Goal: Task Accomplishment & Management: Manage account settings

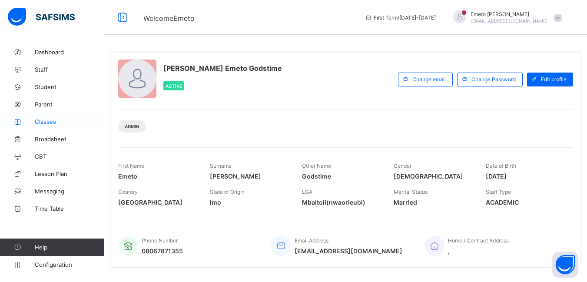
click at [44, 121] on span "Classes" at bounding box center [70, 121] width 70 height 7
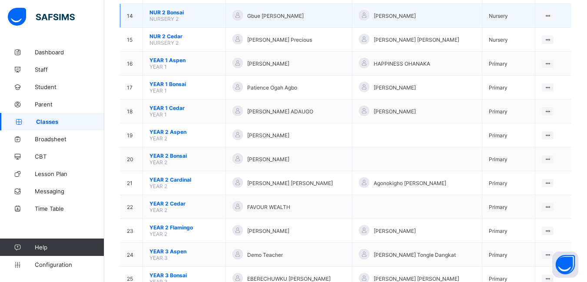
scroll to position [435, 0]
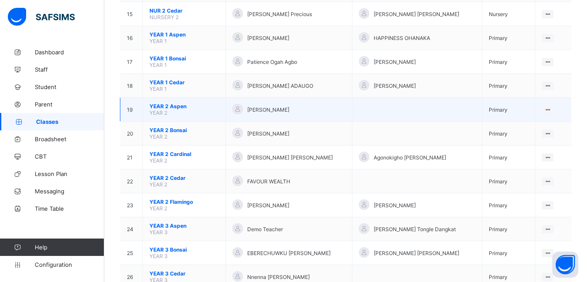
click at [174, 106] on span "YEAR 2 Aspen" at bounding box center [184, 106] width 70 height 7
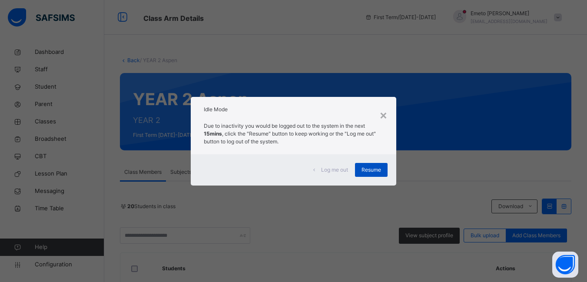
click at [369, 172] on span "Resume" at bounding box center [372, 170] width 20 height 8
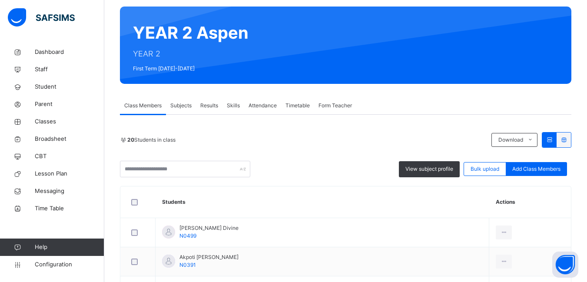
scroll to position [87, 0]
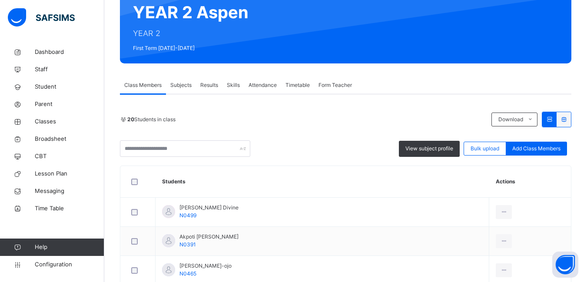
click at [186, 84] on span "Subjects" at bounding box center [180, 85] width 21 height 8
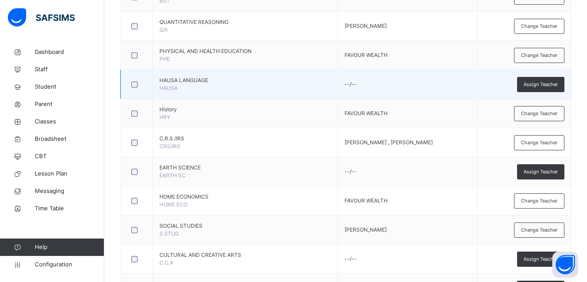
scroll to position [572, 0]
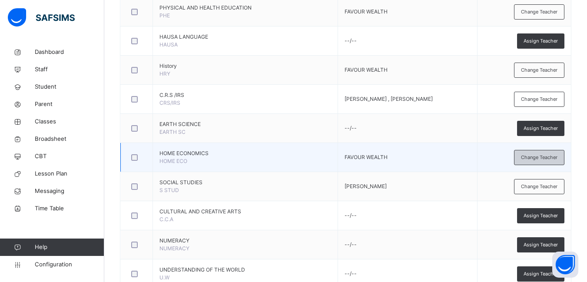
click at [558, 158] on span "Change Teacher" at bounding box center [539, 157] width 37 height 7
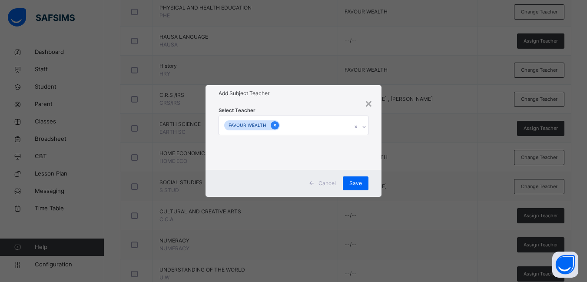
click at [274, 125] on icon at bounding box center [275, 125] width 2 height 3
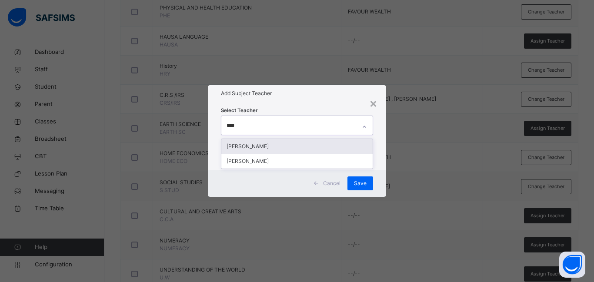
type input "*****"
click at [256, 146] on div "[PERSON_NAME]" at bounding box center [296, 146] width 151 height 15
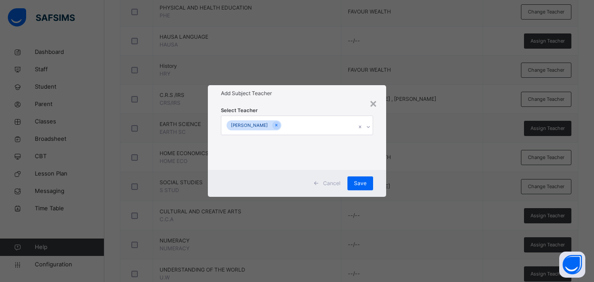
click at [379, 156] on div "Select Teacher [PERSON_NAME]" at bounding box center [297, 136] width 178 height 68
click at [363, 184] on span "Save" at bounding box center [360, 183] width 13 height 8
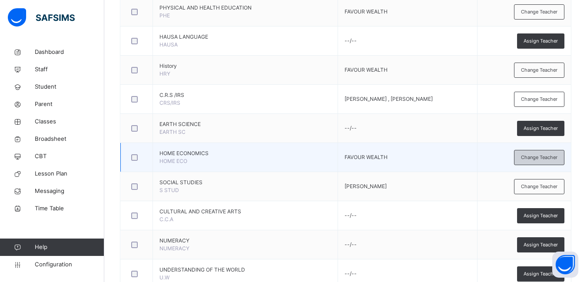
click at [540, 159] on span "Change Teacher" at bounding box center [539, 157] width 37 height 7
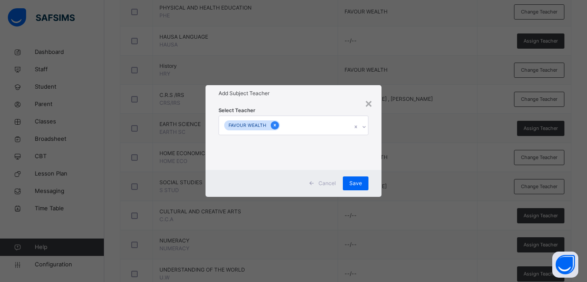
click at [272, 125] on icon at bounding box center [274, 125] width 5 height 6
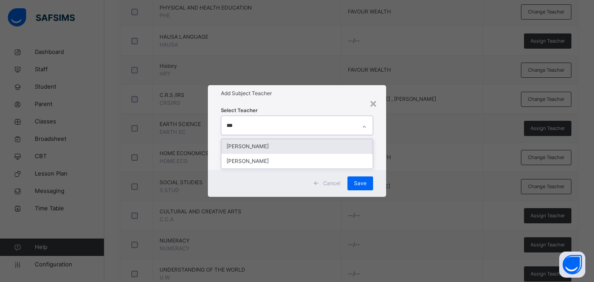
type input "****"
click at [268, 148] on div "[PERSON_NAME]" at bounding box center [296, 146] width 151 height 15
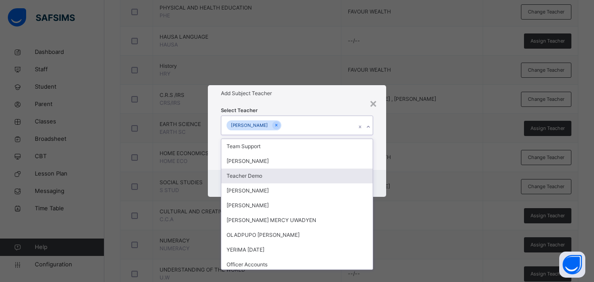
click at [383, 170] on div "Cancel Save" at bounding box center [297, 183] width 178 height 27
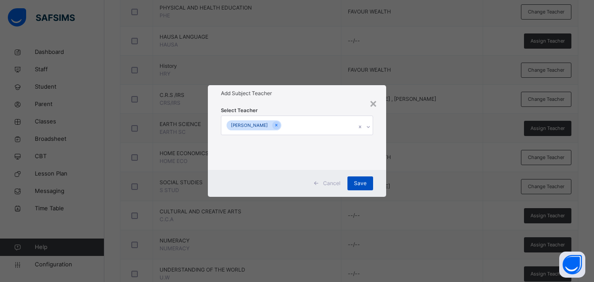
click at [359, 184] on span "Save" at bounding box center [360, 183] width 13 height 8
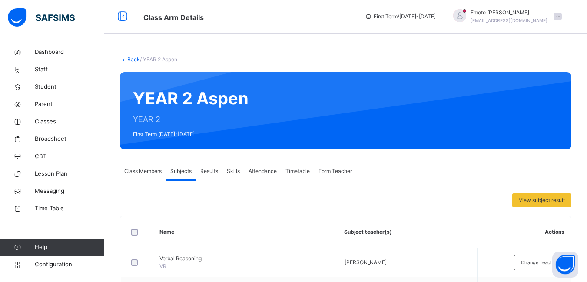
scroll to position [0, 0]
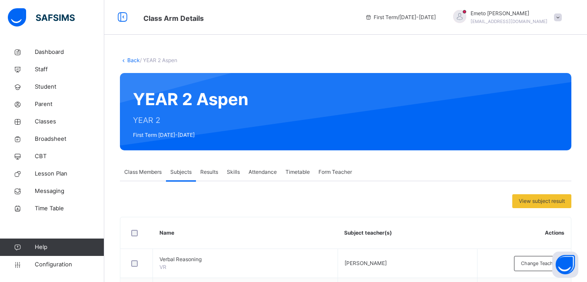
click at [136, 60] on link "Back" at bounding box center [133, 60] width 13 height 7
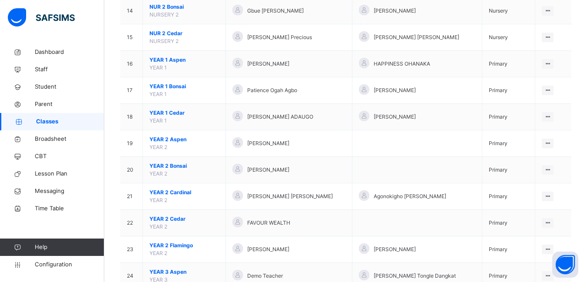
scroll to position [478, 0]
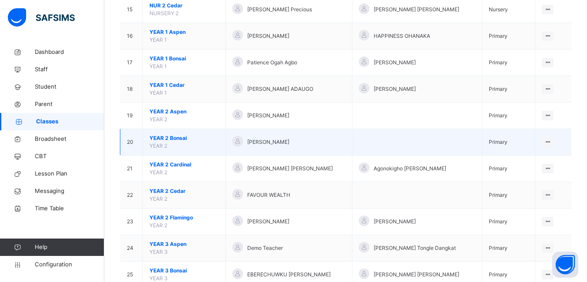
click at [173, 136] on span "YEAR 2 Bonsai" at bounding box center [184, 138] width 70 height 8
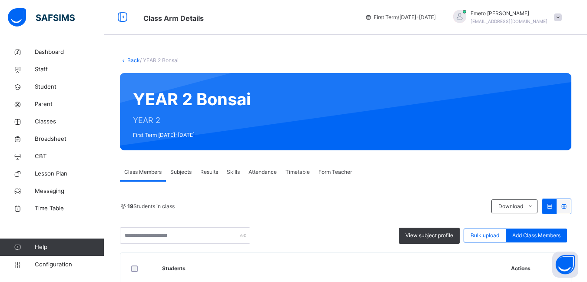
click at [179, 170] on span "Subjects" at bounding box center [180, 172] width 21 height 8
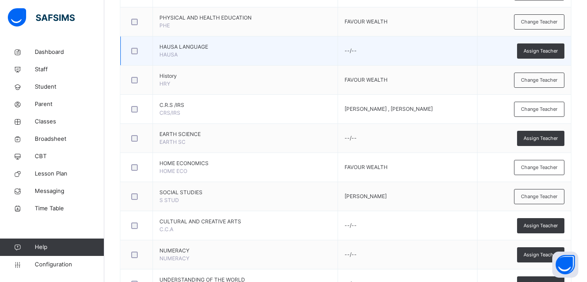
scroll to position [565, 0]
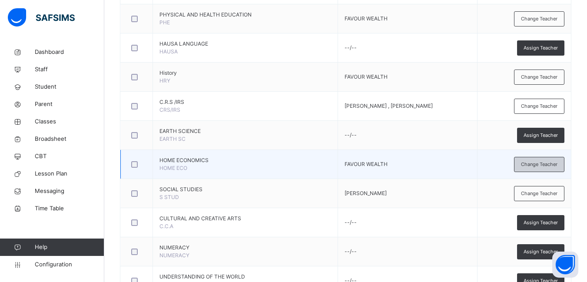
click at [551, 162] on span "Change Teacher" at bounding box center [539, 164] width 37 height 7
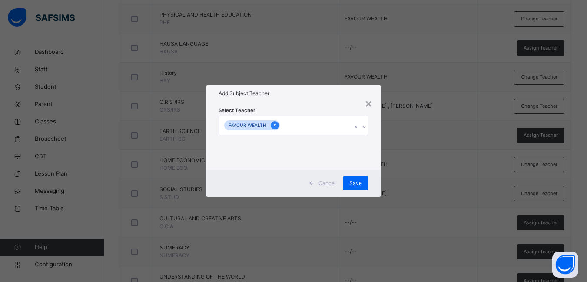
click at [275, 123] on icon at bounding box center [274, 125] width 5 height 6
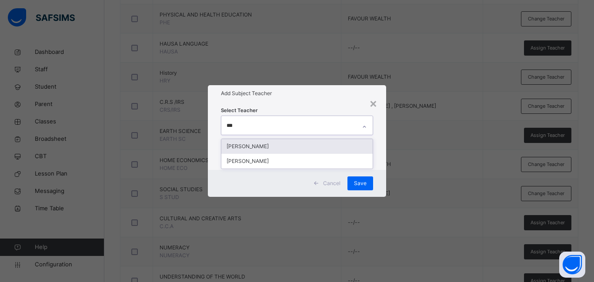
type input "****"
click at [270, 149] on div "[PERSON_NAME]" at bounding box center [296, 146] width 151 height 15
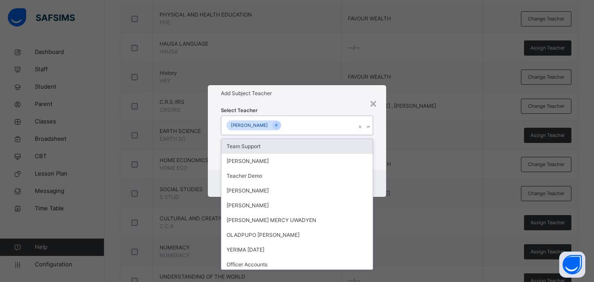
click at [376, 145] on div "Select Teacher option [PERSON_NAME] , selected. option Team Support focused, 1 …" at bounding box center [297, 136] width 178 height 68
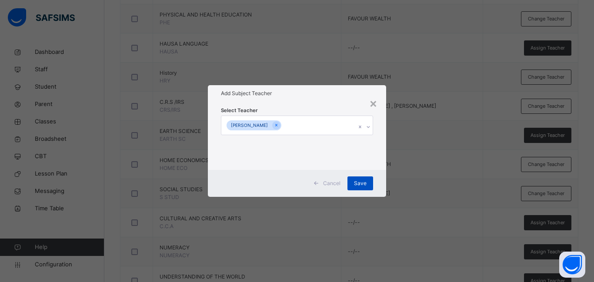
click at [355, 184] on span "Save" at bounding box center [360, 183] width 13 height 8
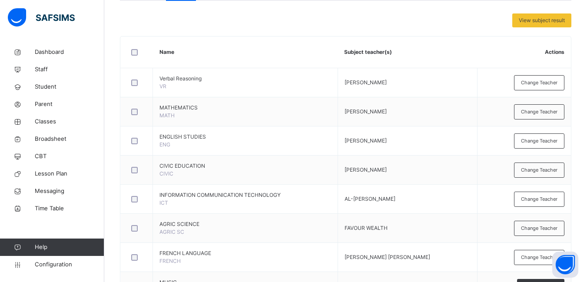
scroll to position [0, 0]
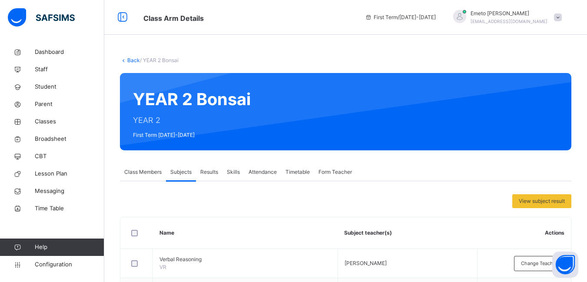
click at [134, 58] on link "Back" at bounding box center [133, 60] width 13 height 7
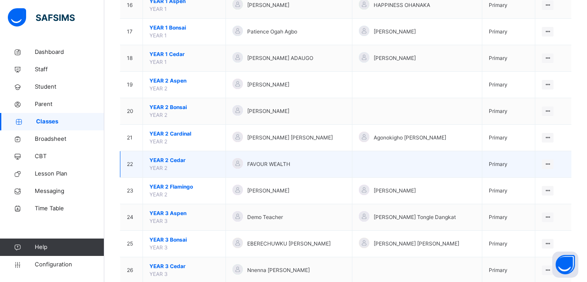
scroll to position [521, 0]
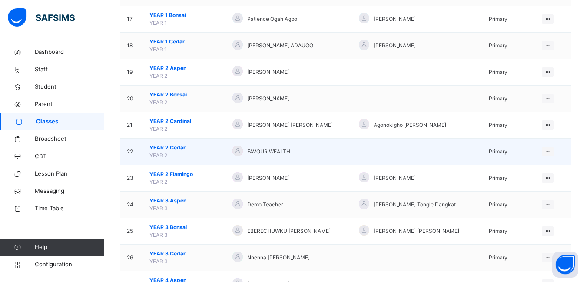
click at [182, 146] on span "YEAR 2 Cedar" at bounding box center [184, 148] width 70 height 8
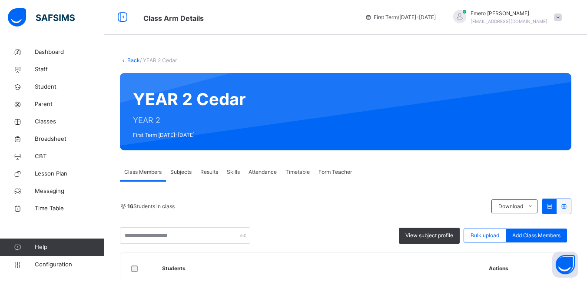
click at [180, 172] on span "Subjects" at bounding box center [180, 172] width 21 height 8
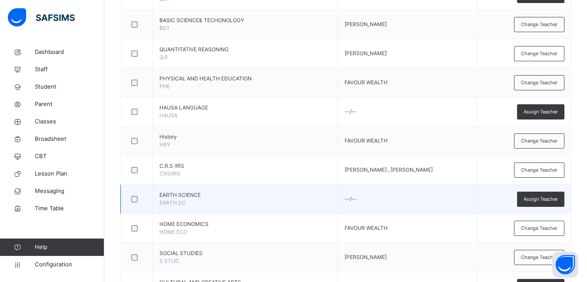
scroll to position [521, 0]
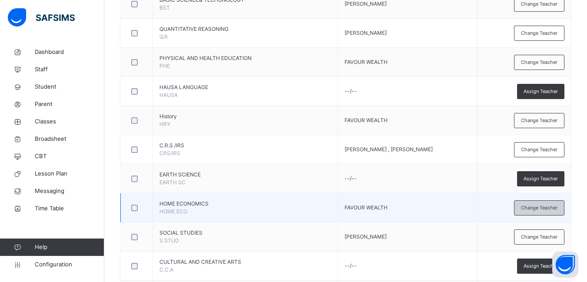
click at [538, 210] on span "Change Teacher" at bounding box center [539, 207] width 37 height 7
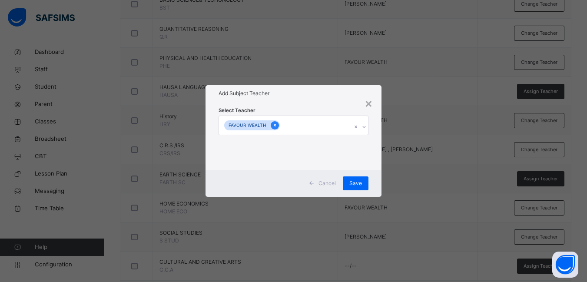
click at [273, 124] on icon at bounding box center [274, 125] width 5 height 6
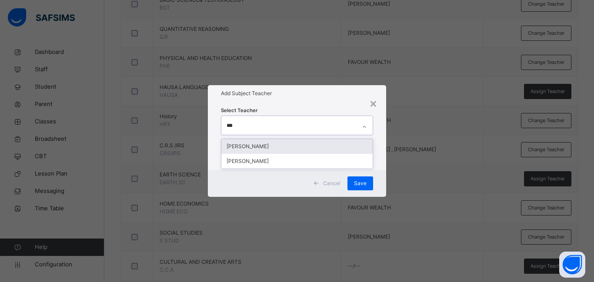
type input "****"
click at [262, 145] on div "[PERSON_NAME]" at bounding box center [296, 146] width 151 height 15
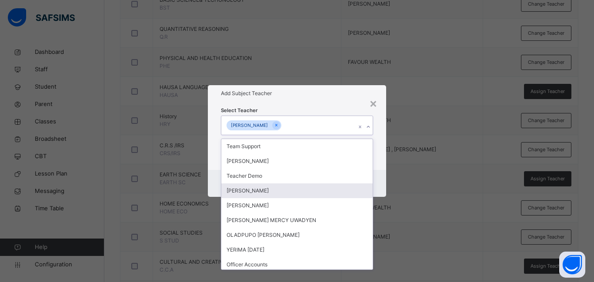
click at [383, 187] on div "Cancel Save" at bounding box center [297, 183] width 178 height 27
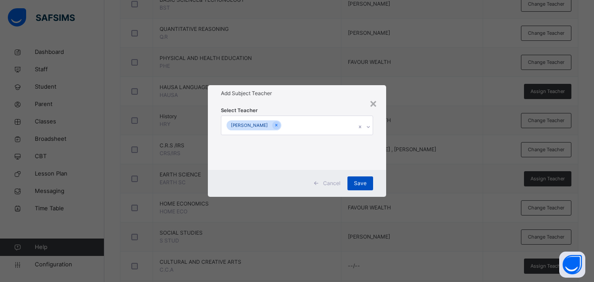
click at [362, 182] on span "Save" at bounding box center [360, 183] width 13 height 8
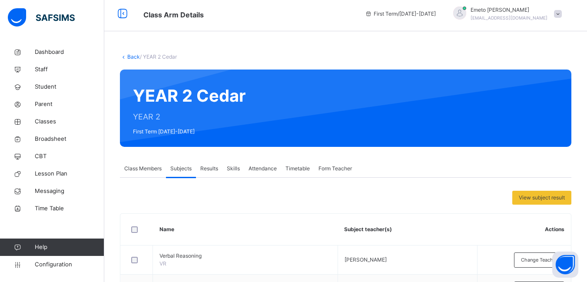
scroll to position [0, 0]
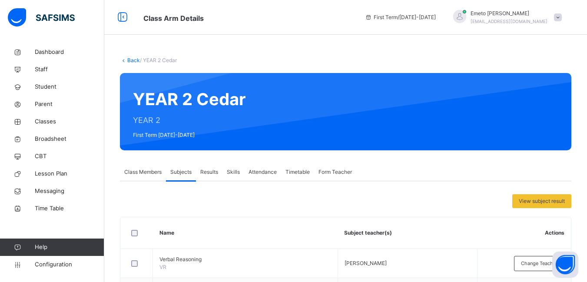
click at [133, 61] on link "Back" at bounding box center [133, 60] width 13 height 7
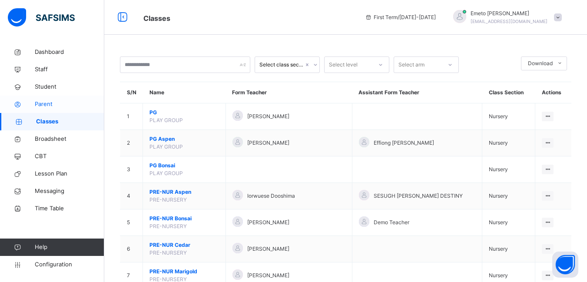
click at [48, 101] on span "Parent" at bounding box center [70, 104] width 70 height 9
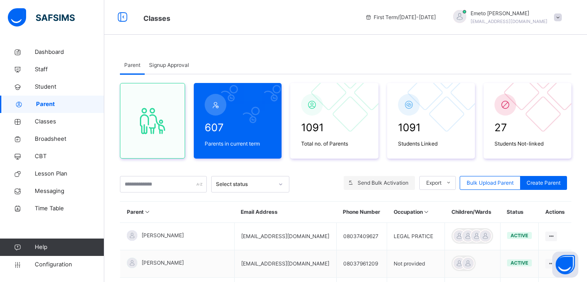
click at [373, 182] on span "Send Bulk Activation" at bounding box center [383, 183] width 51 height 8
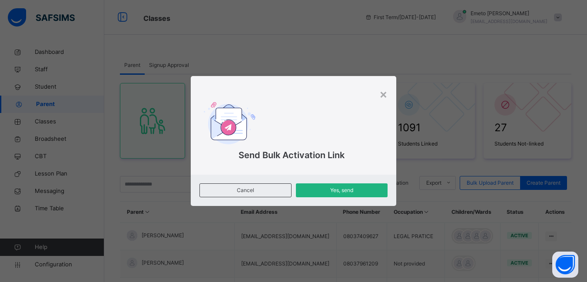
click at [339, 193] on span "Yes, send" at bounding box center [341, 190] width 79 height 8
click at [382, 94] on div "×" at bounding box center [383, 94] width 8 height 18
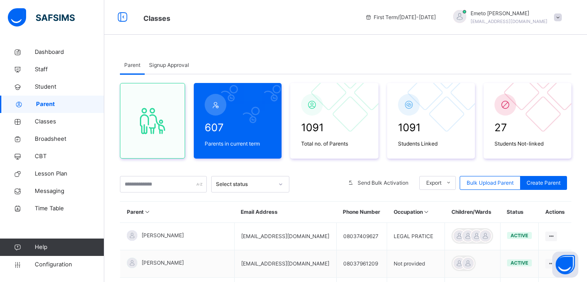
click at [160, 63] on span "Signup Approval" at bounding box center [169, 65] width 40 height 8
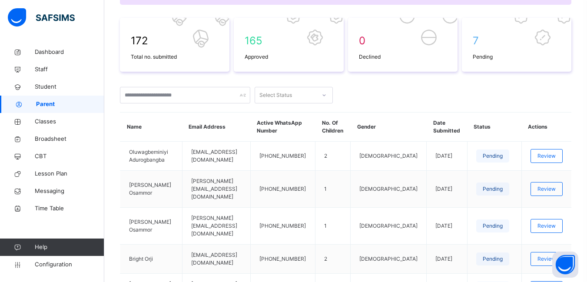
scroll to position [174, 0]
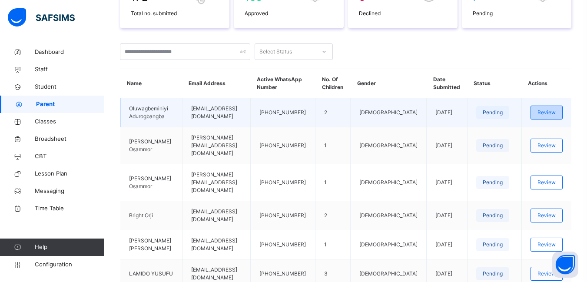
click at [554, 113] on span "Review" at bounding box center [547, 113] width 18 height 8
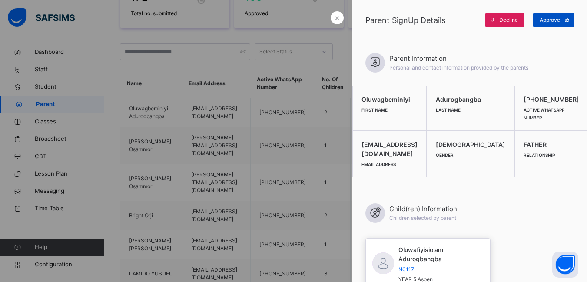
click at [550, 19] on span "Approve" at bounding box center [550, 20] width 20 height 8
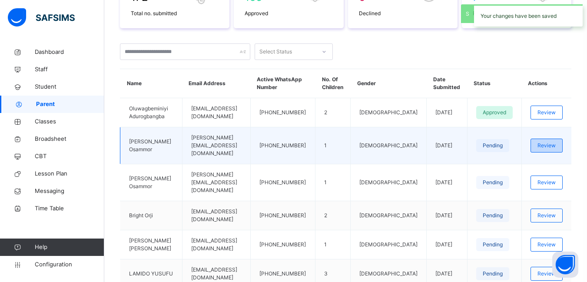
click at [556, 142] on span "Review" at bounding box center [547, 146] width 18 height 8
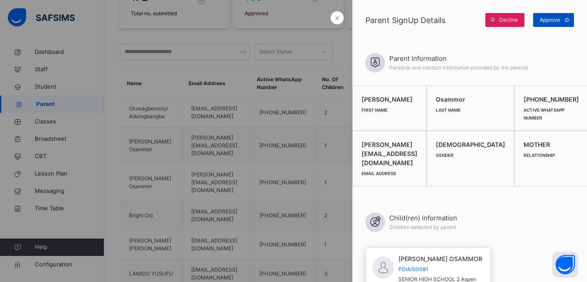
click at [543, 18] on span "Approve" at bounding box center [550, 20] width 20 height 8
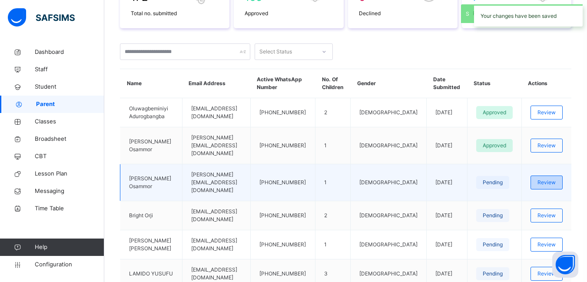
click at [556, 179] on span "Review" at bounding box center [547, 183] width 18 height 8
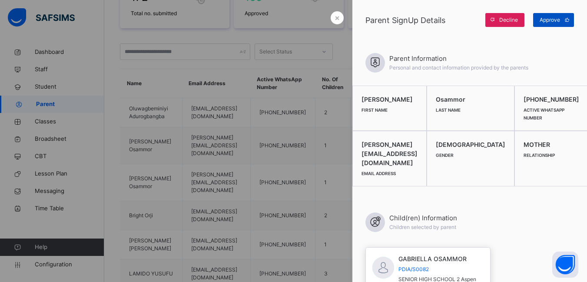
click at [546, 19] on span "Approve" at bounding box center [550, 20] width 20 height 8
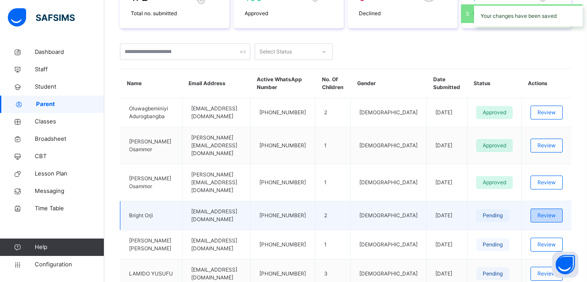
click at [553, 212] on span "Review" at bounding box center [547, 216] width 18 height 8
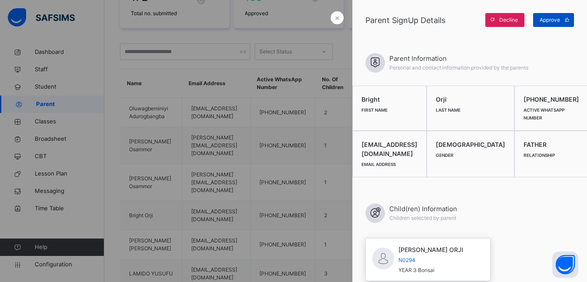
click at [545, 18] on span "Approve" at bounding box center [550, 20] width 20 height 8
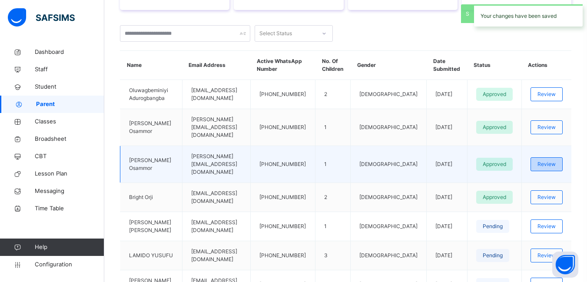
scroll to position [304, 0]
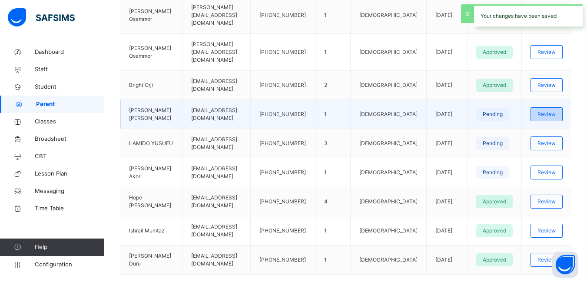
click at [556, 110] on span "Review" at bounding box center [547, 114] width 18 height 8
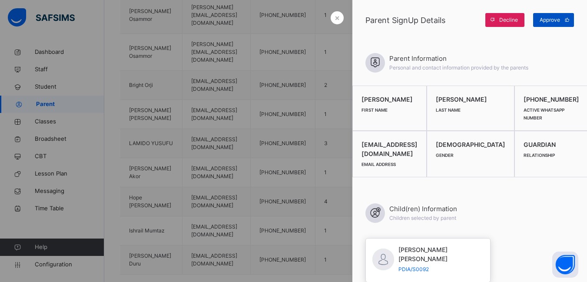
click at [553, 17] on span "Approve" at bounding box center [550, 20] width 20 height 8
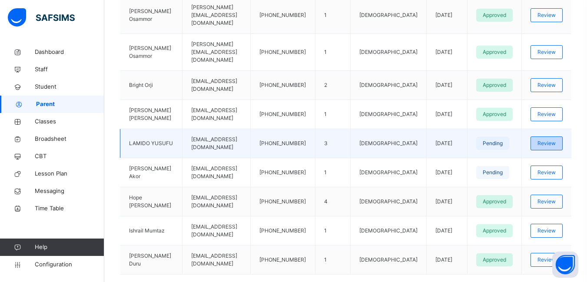
click at [555, 139] on span "Review" at bounding box center [547, 143] width 18 height 8
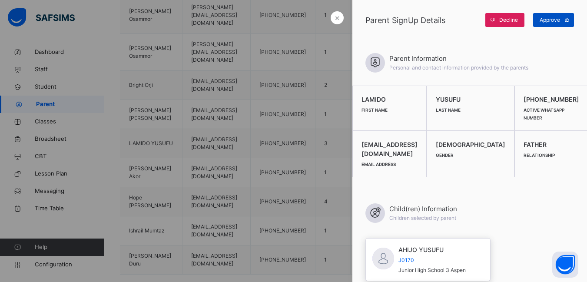
click at [550, 23] on span "Approve" at bounding box center [550, 20] width 20 height 8
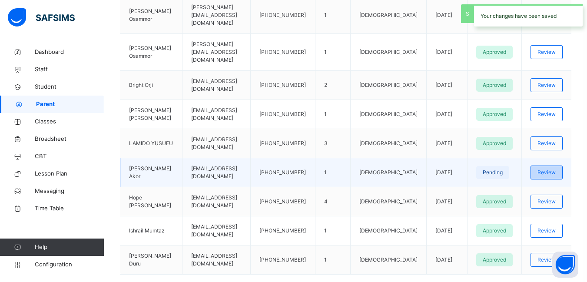
click at [551, 169] on span "Review" at bounding box center [547, 173] width 18 height 8
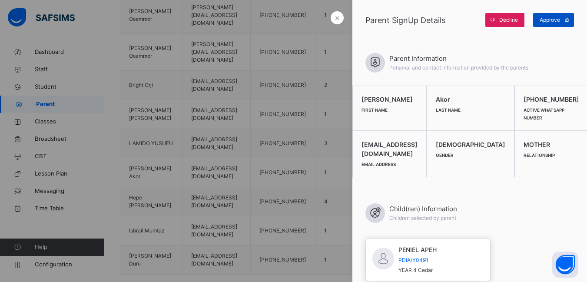
click at [549, 21] on span "Approve" at bounding box center [550, 20] width 20 height 8
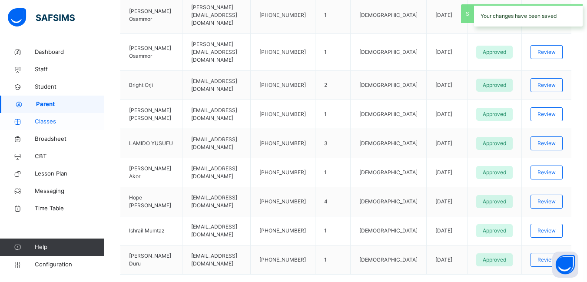
click at [53, 121] on span "Classes" at bounding box center [70, 121] width 70 height 9
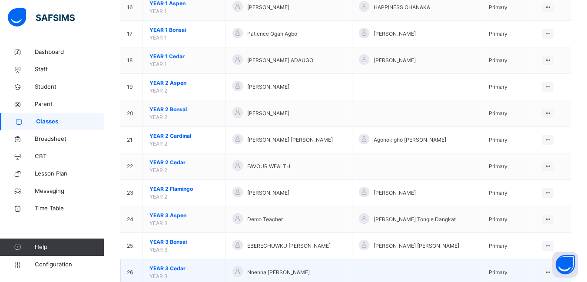
scroll to position [608, 0]
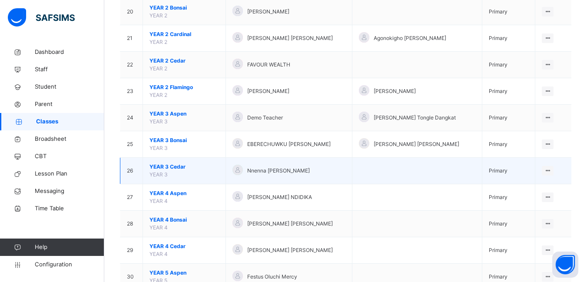
click at [160, 168] on span "YEAR 3 Cedar" at bounding box center [184, 167] width 70 height 8
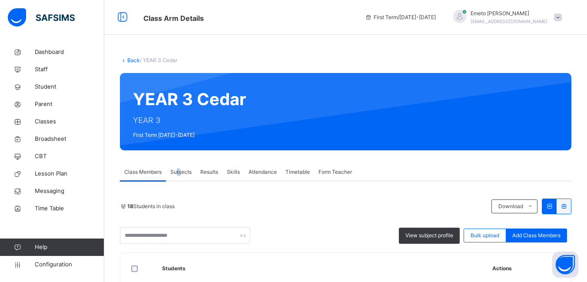
click at [178, 171] on span "Subjects" at bounding box center [180, 172] width 21 height 8
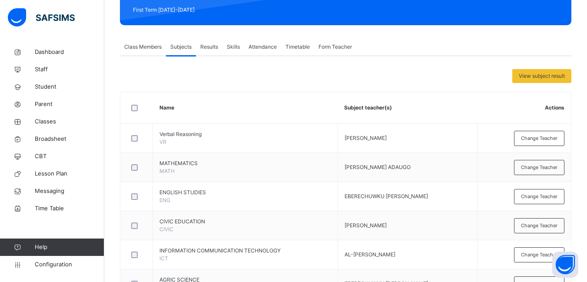
scroll to position [130, 0]
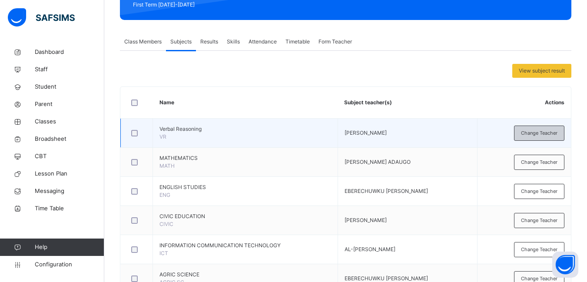
click at [528, 133] on span "Change Teacher" at bounding box center [539, 133] width 37 height 7
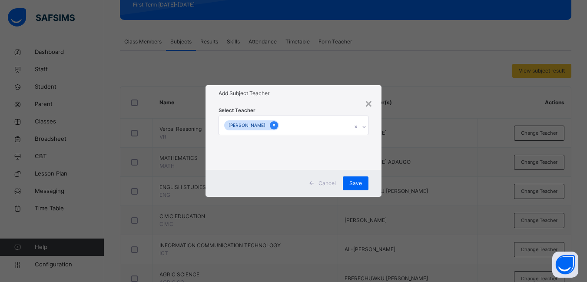
click at [275, 125] on icon at bounding box center [274, 125] width 2 height 3
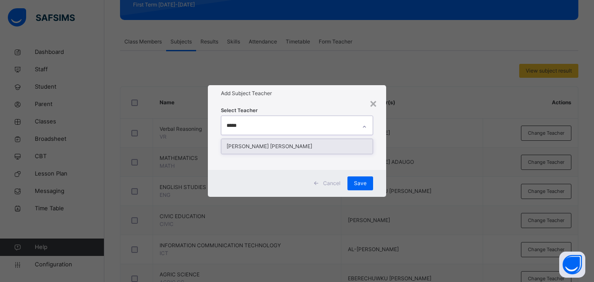
type input "******"
click at [278, 147] on div "[PERSON_NAME] [PERSON_NAME]" at bounding box center [296, 146] width 151 height 15
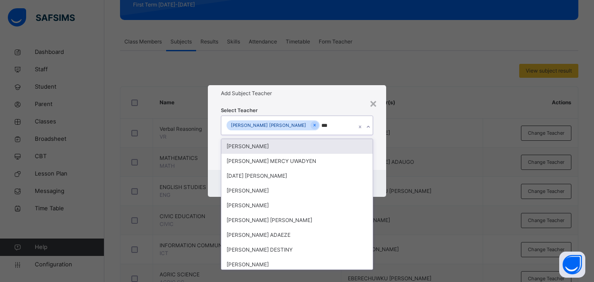
type input "****"
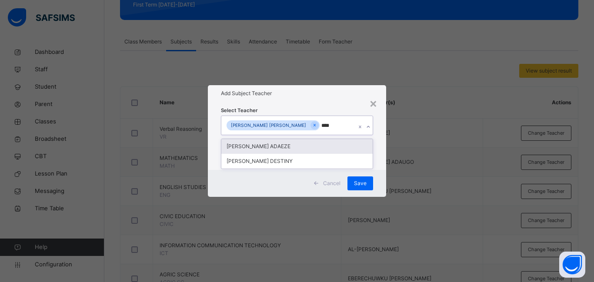
click at [310, 144] on div "[PERSON_NAME] ADAEZE" at bounding box center [296, 146] width 151 height 15
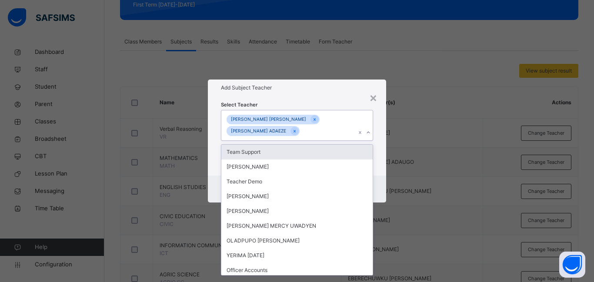
drag, startPoint x: 381, startPoint y: 143, endPoint x: 372, endPoint y: 146, distance: 9.4
click at [373, 147] on div "Select Teacher option [PERSON_NAME] ADAEZE, selected. option Team Support focus…" at bounding box center [297, 136] width 178 height 80
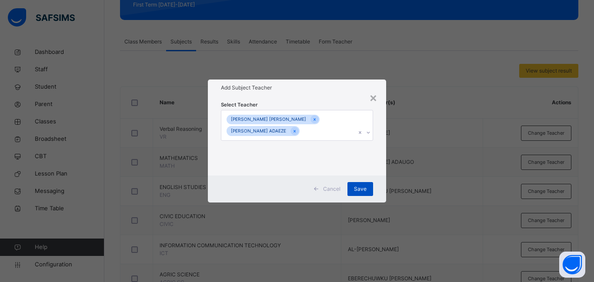
click at [365, 187] on span "Save" at bounding box center [360, 189] width 13 height 8
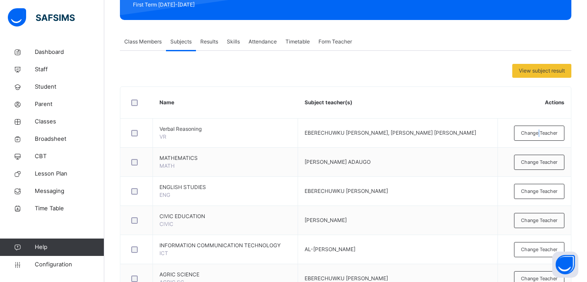
click at [547, 132] on span "Change Teacher" at bounding box center [539, 133] width 37 height 7
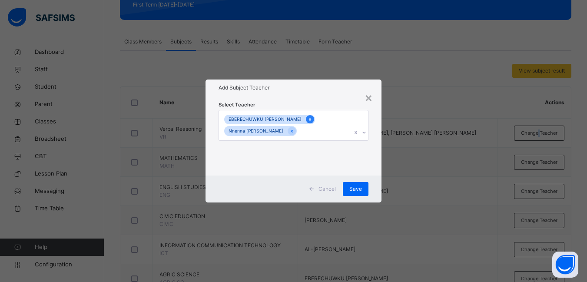
click at [309, 119] on icon at bounding box center [310, 119] width 2 height 3
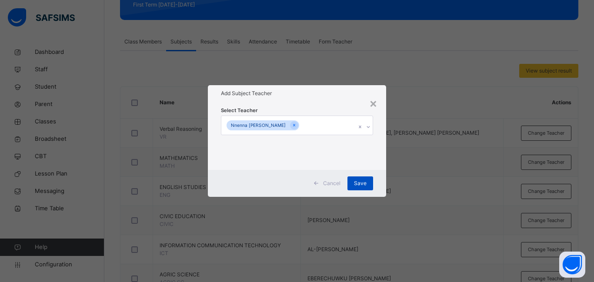
click at [357, 184] on span "Save" at bounding box center [360, 183] width 13 height 8
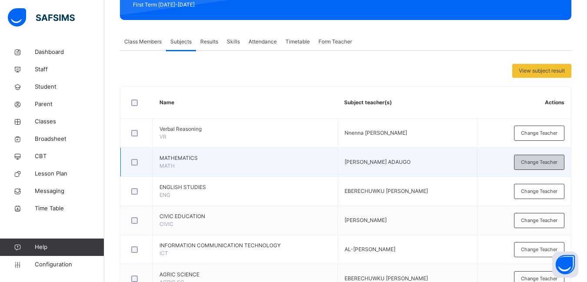
click at [549, 162] on span "Change Teacher" at bounding box center [539, 162] width 37 height 7
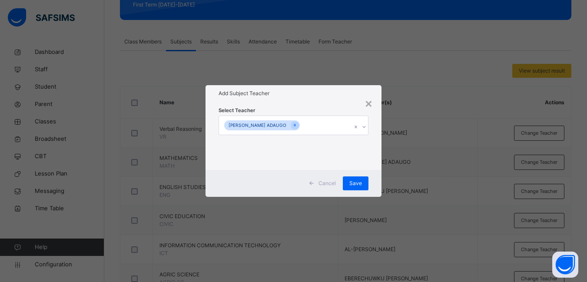
click at [292, 130] on div "[PERSON_NAME] ADAUGO" at bounding box center [262, 125] width 76 height 10
click at [294, 125] on icon at bounding box center [295, 125] width 2 height 3
click at [358, 180] on span "Save" at bounding box center [360, 183] width 13 height 8
click at [365, 126] on icon at bounding box center [363, 127] width 3 height 2
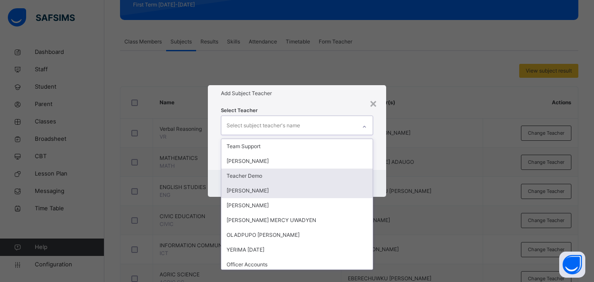
drag, startPoint x: 250, startPoint y: 173, endPoint x: 241, endPoint y: 180, distance: 11.1
click at [246, 171] on div "Teacher Demo" at bounding box center [296, 176] width 151 height 15
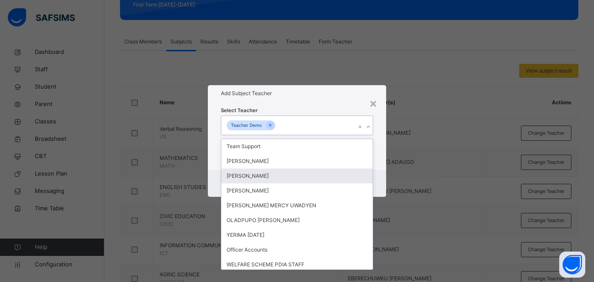
click at [381, 171] on div "Cancel Save" at bounding box center [297, 183] width 178 height 27
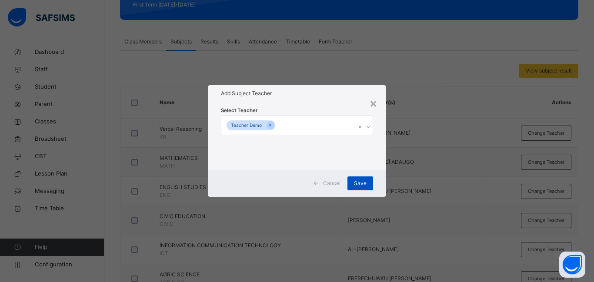
click at [361, 180] on span "Save" at bounding box center [360, 183] width 13 height 8
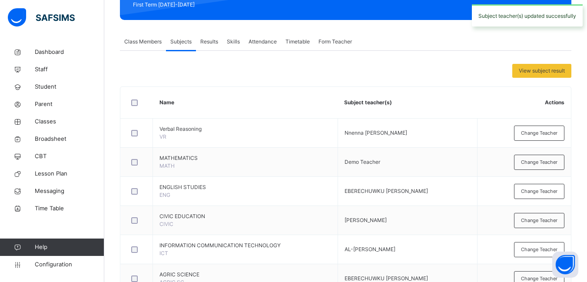
scroll to position [217, 0]
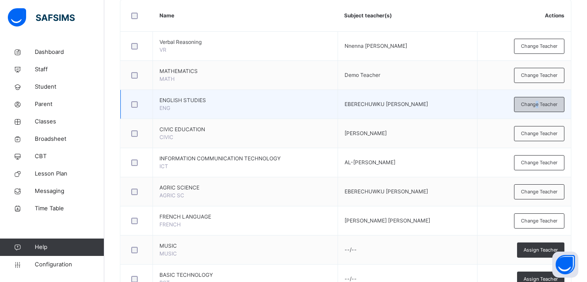
click at [543, 107] on span "Change Teacher" at bounding box center [539, 104] width 37 height 7
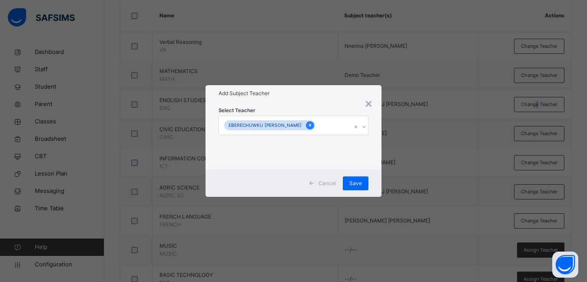
click at [308, 126] on icon at bounding box center [310, 125] width 5 height 6
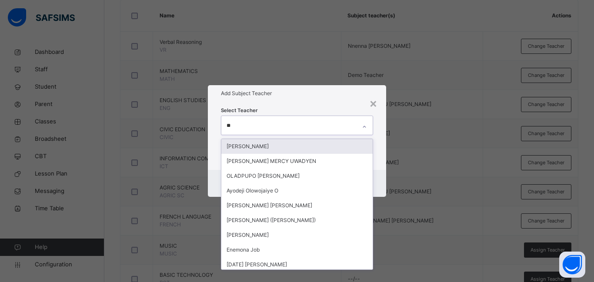
type input "***"
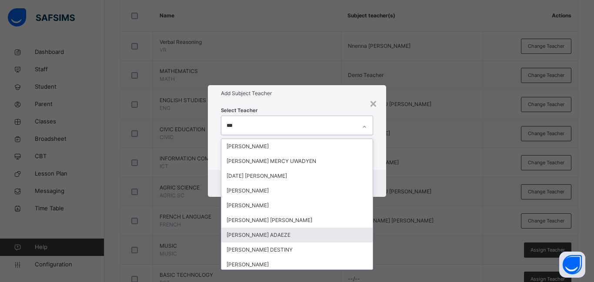
click at [270, 239] on div "[PERSON_NAME] ADAEZE" at bounding box center [296, 235] width 151 height 15
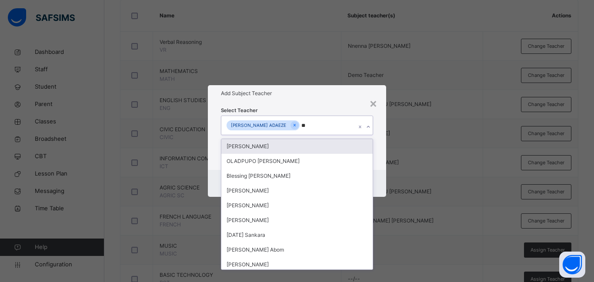
type input "***"
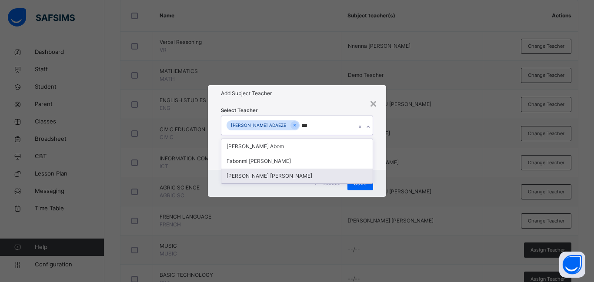
click at [271, 175] on div "[PERSON_NAME] [PERSON_NAME]" at bounding box center [296, 176] width 151 height 15
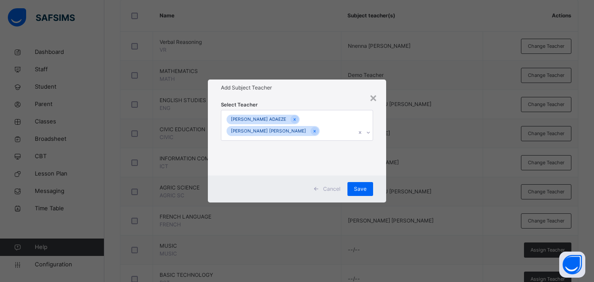
click at [380, 155] on div "Select Teacher [PERSON_NAME] [PERSON_NAME] [PERSON_NAME] [PERSON_NAME]" at bounding box center [297, 136] width 178 height 80
click at [359, 188] on span "Save" at bounding box center [360, 189] width 13 height 8
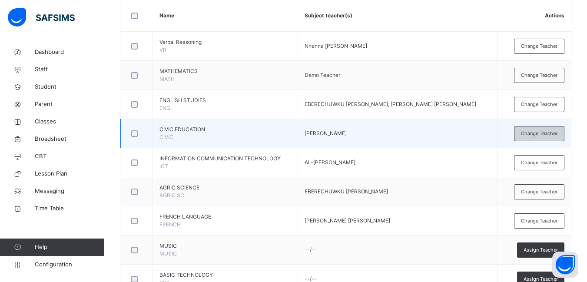
click at [545, 131] on span "Change Teacher" at bounding box center [539, 133] width 37 height 7
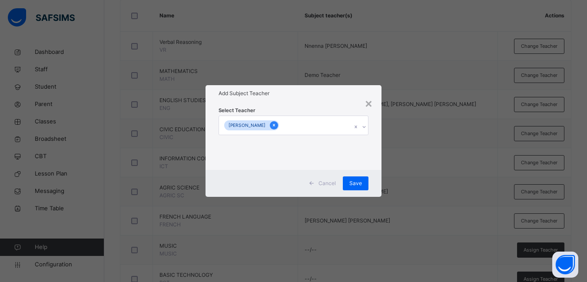
click at [276, 123] on icon at bounding box center [274, 125] width 5 height 6
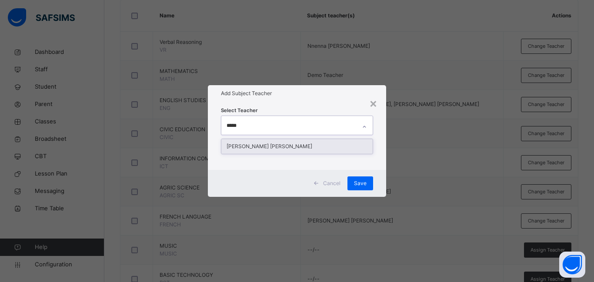
type input "******"
click at [284, 147] on div "[PERSON_NAME] [PERSON_NAME]" at bounding box center [296, 146] width 151 height 15
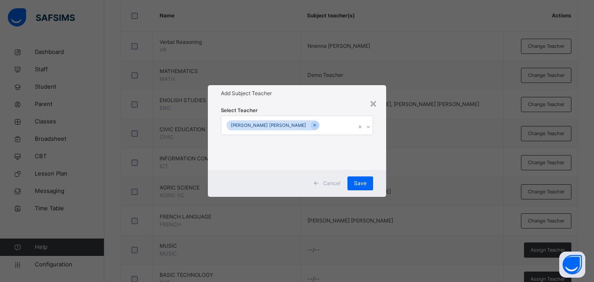
click at [380, 134] on div "Select Teacher [PERSON_NAME] [PERSON_NAME]" at bounding box center [297, 136] width 178 height 68
click at [360, 183] on span "Save" at bounding box center [360, 183] width 13 height 8
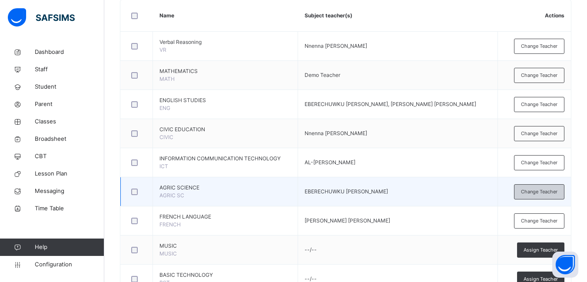
click at [531, 192] on span "Change Teacher" at bounding box center [539, 191] width 37 height 7
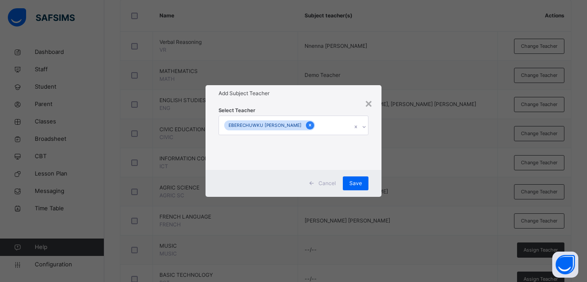
click at [309, 125] on icon at bounding box center [310, 125] width 2 height 3
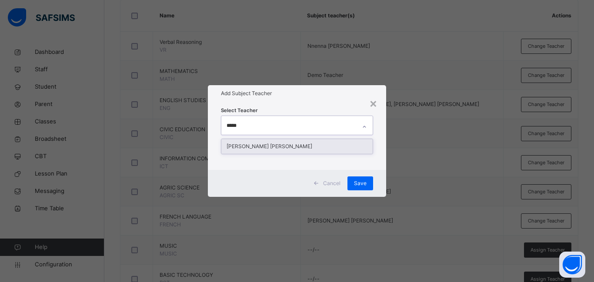
type input "******"
click at [276, 145] on div "[PERSON_NAME] [PERSON_NAME]" at bounding box center [296, 146] width 151 height 15
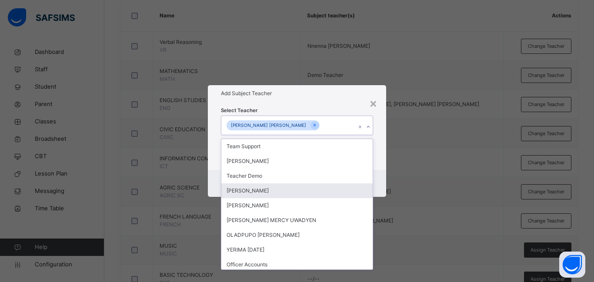
click at [376, 179] on div "Cancel Save" at bounding box center [297, 183] width 178 height 27
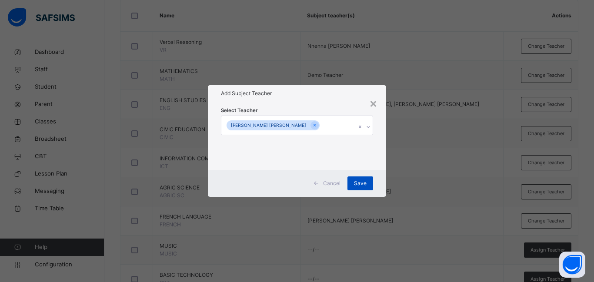
click at [357, 182] on span "Save" at bounding box center [360, 183] width 13 height 8
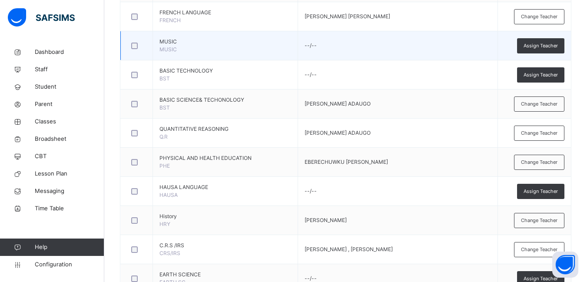
scroll to position [435, 0]
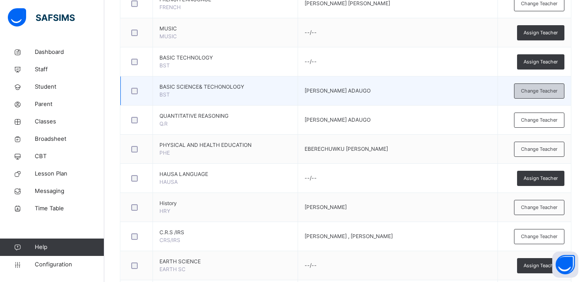
click at [535, 91] on span "Change Teacher" at bounding box center [539, 90] width 37 height 7
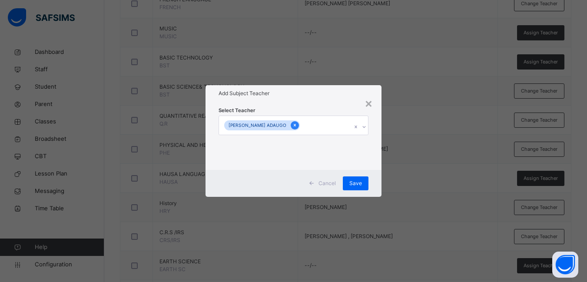
click at [294, 122] on icon at bounding box center [294, 125] width 5 height 6
click at [298, 124] on div "Select subject teacher's name" at bounding box center [262, 125] width 73 height 17
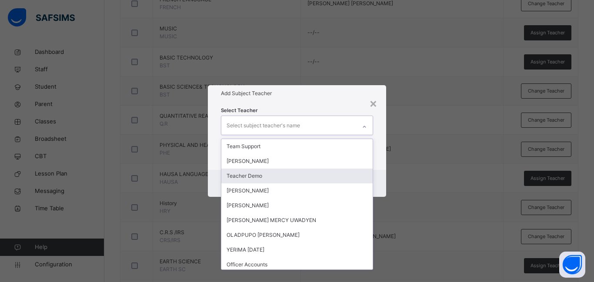
click at [250, 174] on div "Teacher Demo" at bounding box center [296, 176] width 151 height 15
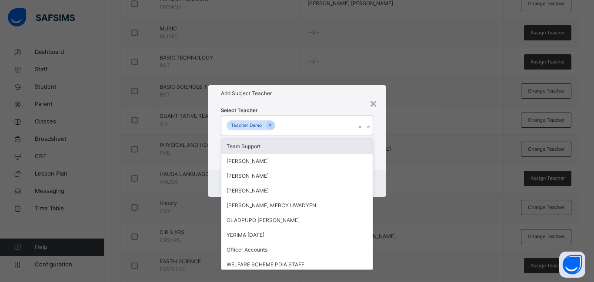
click at [383, 134] on div "Select Teacher option Teacher Demo , selected. option Team Support focused, 1 o…" at bounding box center [297, 136] width 178 height 68
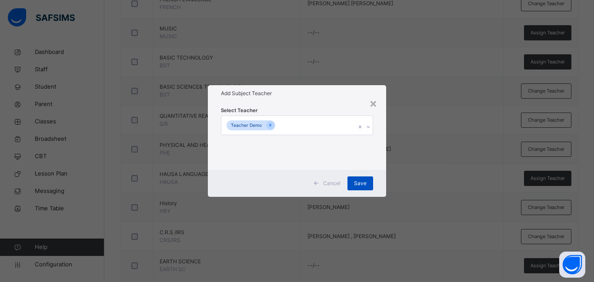
click at [363, 183] on span "Save" at bounding box center [360, 183] width 13 height 8
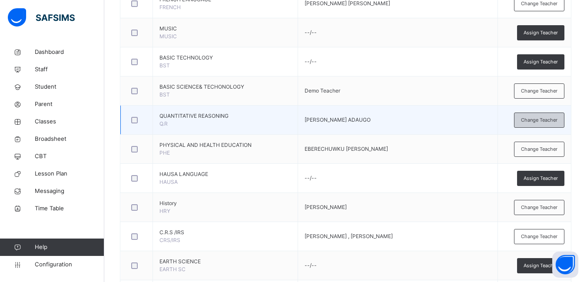
click at [534, 123] on span "Change Teacher" at bounding box center [539, 119] width 37 height 7
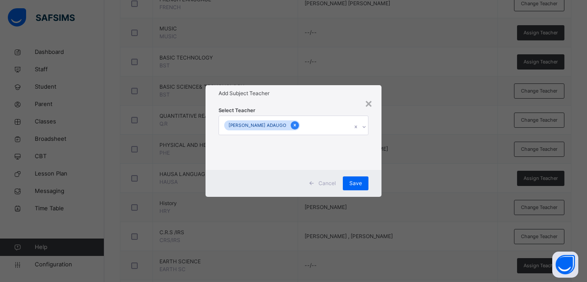
click at [295, 124] on icon at bounding box center [294, 125] width 5 height 6
click at [364, 126] on icon at bounding box center [364, 127] width 5 height 9
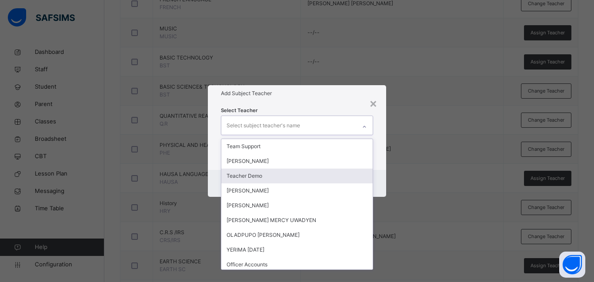
click at [247, 178] on div "Teacher Demo" at bounding box center [296, 176] width 151 height 15
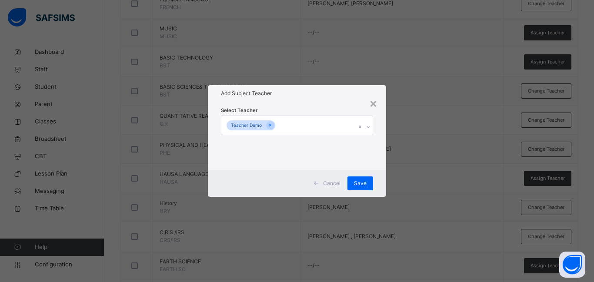
click at [382, 164] on div "Select Teacher Teacher Demo" at bounding box center [297, 136] width 178 height 68
click at [363, 181] on span "Save" at bounding box center [360, 183] width 13 height 8
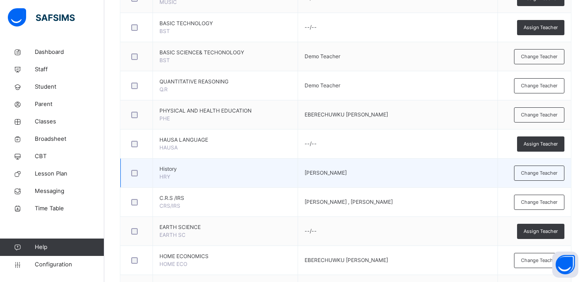
scroll to position [478, 0]
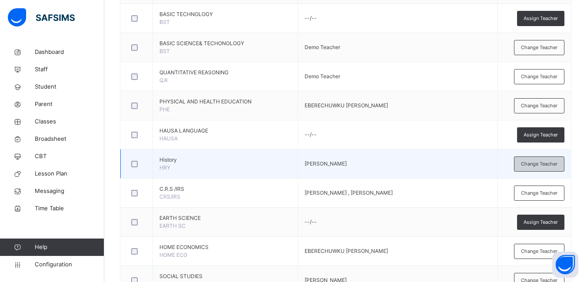
click at [540, 166] on span "Change Teacher" at bounding box center [539, 163] width 37 height 7
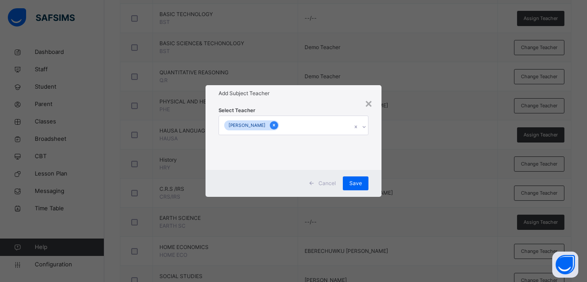
click at [275, 123] on icon at bounding box center [274, 125] width 5 height 6
type input "*"
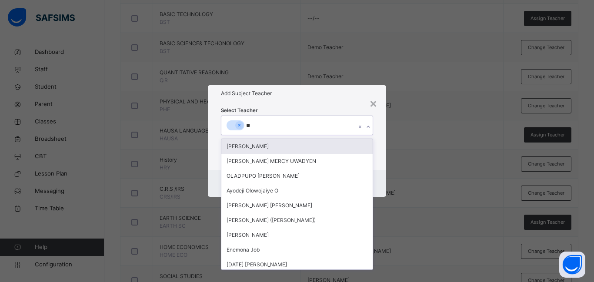
type input "***"
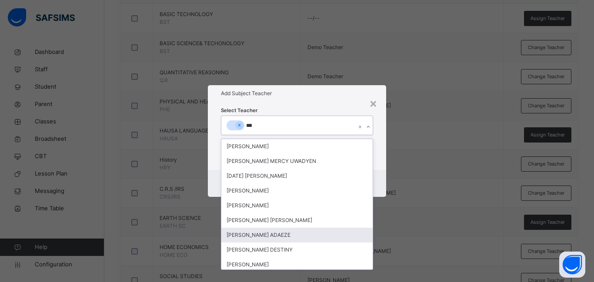
click at [265, 235] on div "[PERSON_NAME] ADAEZE" at bounding box center [296, 235] width 151 height 15
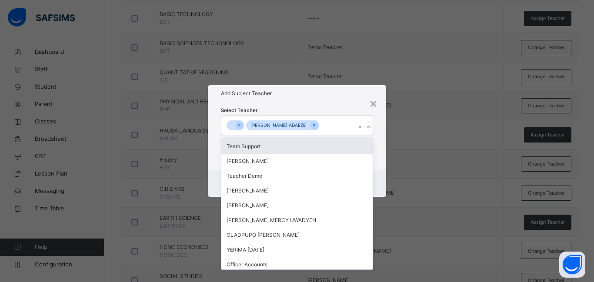
click at [378, 130] on div "Select Teacher option [PERSON_NAME] ADAEZE, selected. option Team Support focus…" at bounding box center [297, 136] width 178 height 68
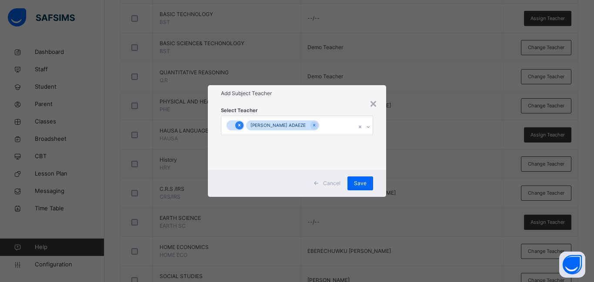
click at [239, 124] on icon at bounding box center [239, 125] width 5 height 6
click at [358, 181] on span "Save" at bounding box center [360, 183] width 13 height 8
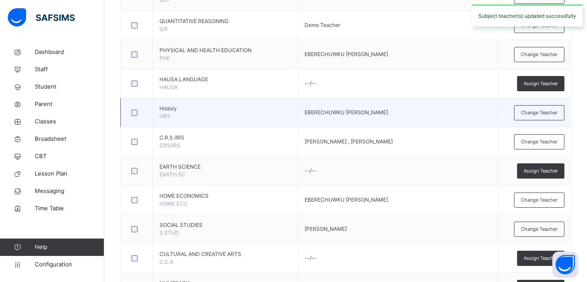
scroll to position [565, 0]
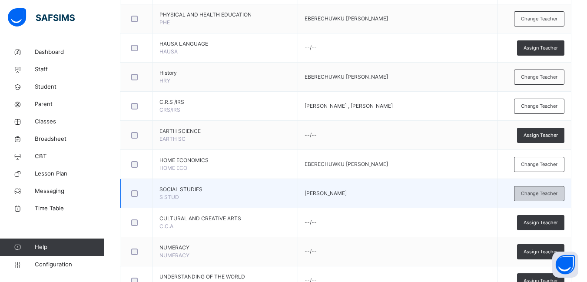
click at [545, 195] on span "Change Teacher" at bounding box center [539, 193] width 37 height 7
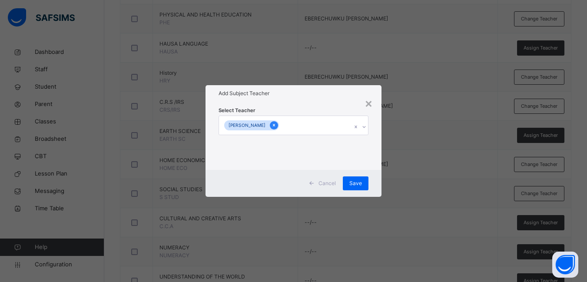
click at [276, 124] on icon at bounding box center [274, 125] width 5 height 6
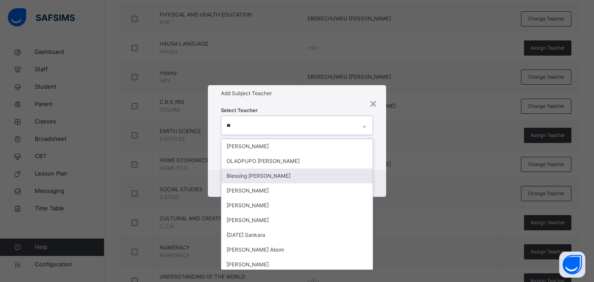
type input "***"
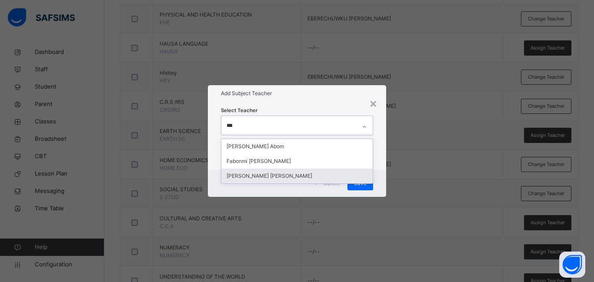
click at [269, 176] on div "[PERSON_NAME] [PERSON_NAME]" at bounding box center [296, 176] width 151 height 15
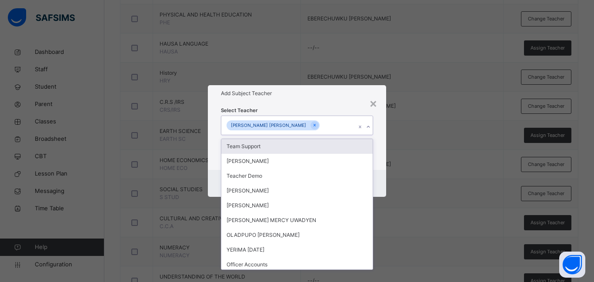
click at [383, 150] on div "Select Teacher option [PERSON_NAME] [PERSON_NAME], selected. option Team Suppor…" at bounding box center [297, 136] width 178 height 68
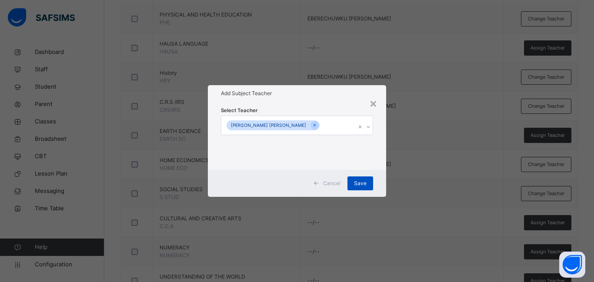
click at [358, 185] on span "Save" at bounding box center [360, 183] width 13 height 8
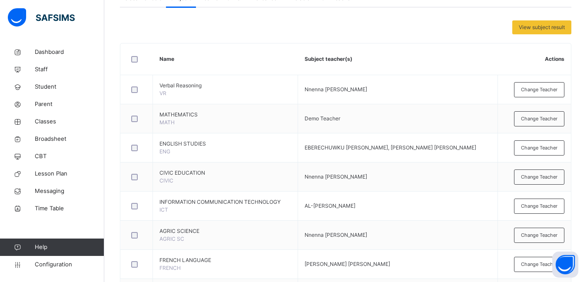
scroll to position [130, 0]
